Goal: Task Accomplishment & Management: Manage account settings

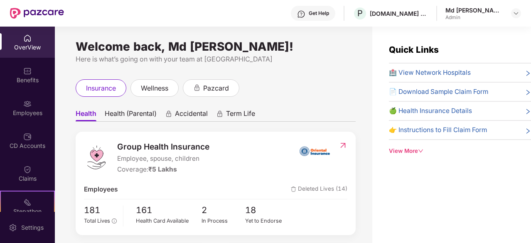
click at [25, 52] on div "OverView" at bounding box center [27, 42] width 55 height 31
click at [36, 119] on div "Employees" at bounding box center [27, 107] width 55 height 31
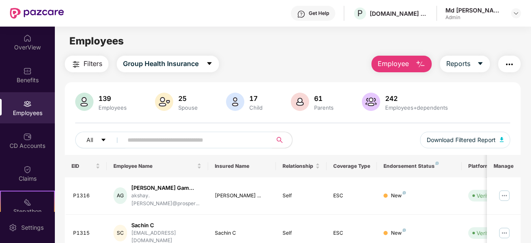
click at [162, 140] on input "text" at bounding box center [194, 140] width 133 height 12
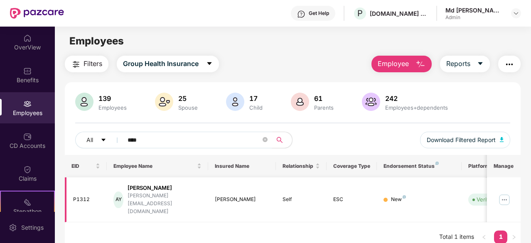
type input "****"
click at [503, 193] on img at bounding box center [504, 199] width 13 height 13
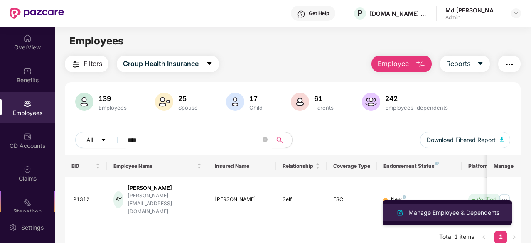
click at [477, 210] on div "Manage Employee & Dependents" at bounding box center [454, 212] width 94 height 9
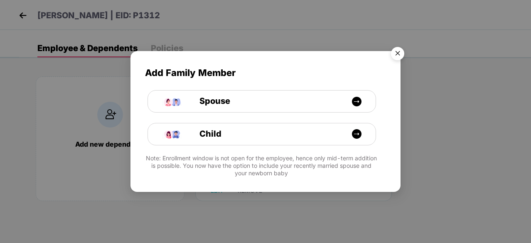
click at [397, 51] on img "Close" at bounding box center [397, 54] width 23 height 23
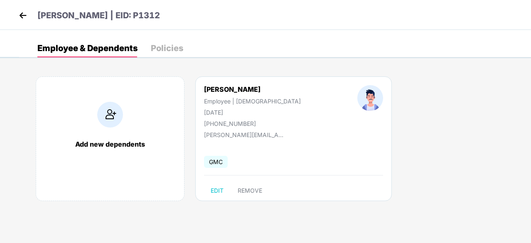
click at [174, 48] on div "Policies" at bounding box center [167, 48] width 32 height 8
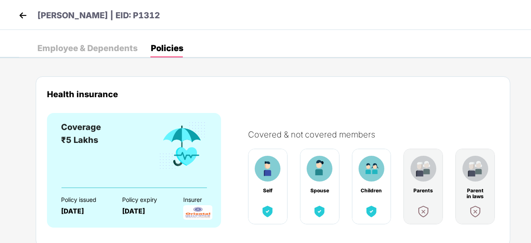
click at [123, 47] on div "Employee & Dependents" at bounding box center [87, 48] width 100 height 8
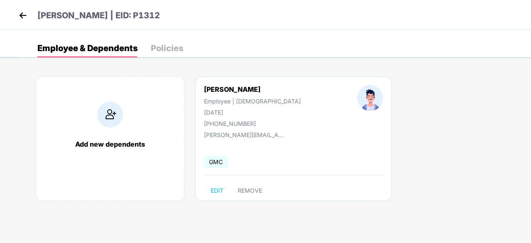
click at [29, 17] on header "[PERSON_NAME] | EID: P1312" at bounding box center [88, 16] width 143 height 15
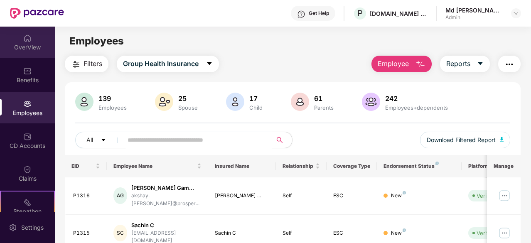
click at [22, 46] on div "OverView" at bounding box center [27, 47] width 55 height 8
